Goal: Information Seeking & Learning: Understand process/instructions

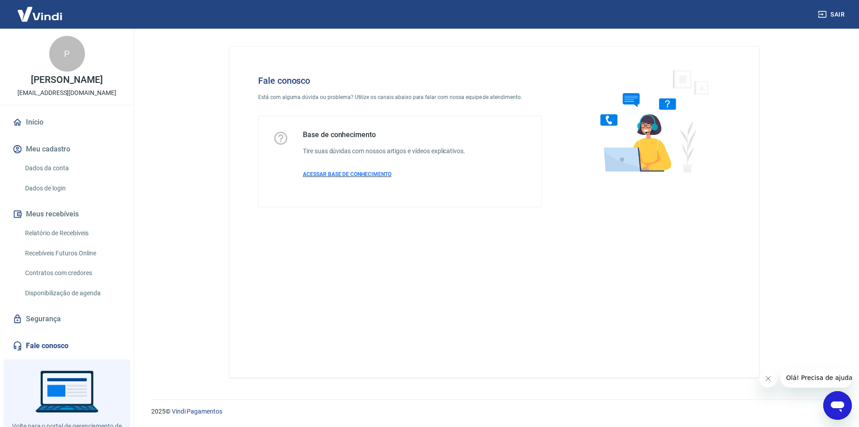
click at [375, 175] on span "ACESSAR BASE DE CONHECIMENTO" at bounding box center [347, 174] width 89 height 6
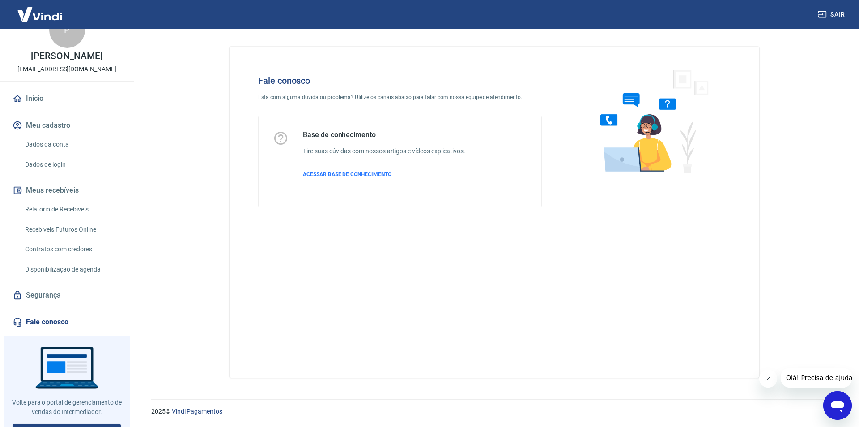
scroll to position [47, 0]
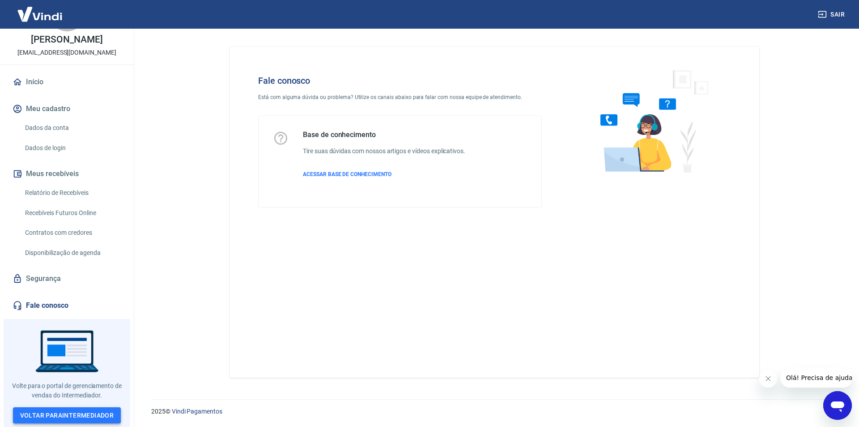
click at [72, 416] on link "Voltar para Intermediador" at bounding box center [67, 415] width 108 height 17
